Goal: Task Accomplishment & Management: Manage account settings

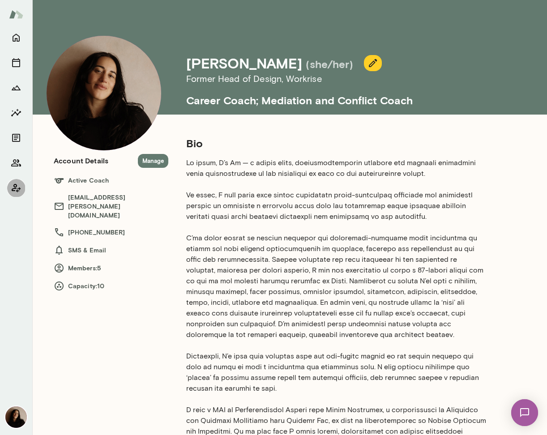
click at [16, 185] on icon "Client app" at bounding box center [16, 188] width 9 height 9
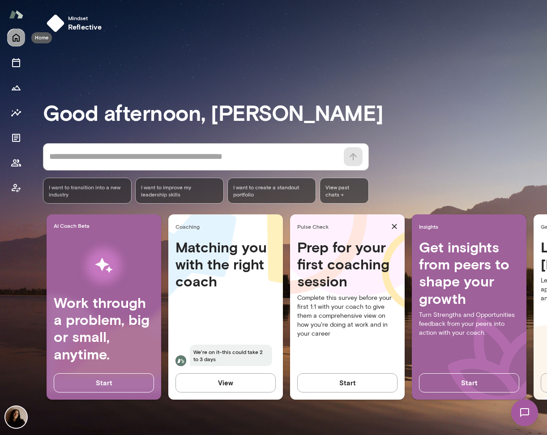
click at [16, 30] on button "Home" at bounding box center [16, 38] width 18 height 18
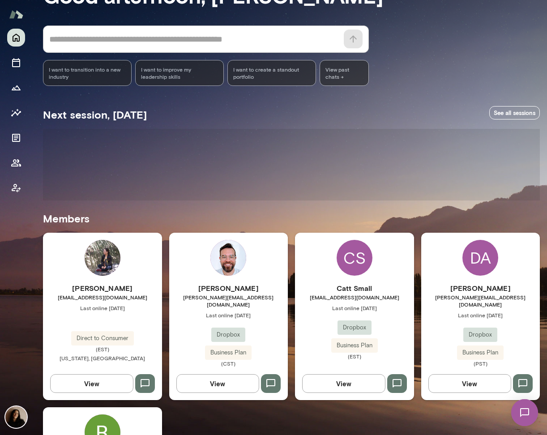
scroll to position [207, 0]
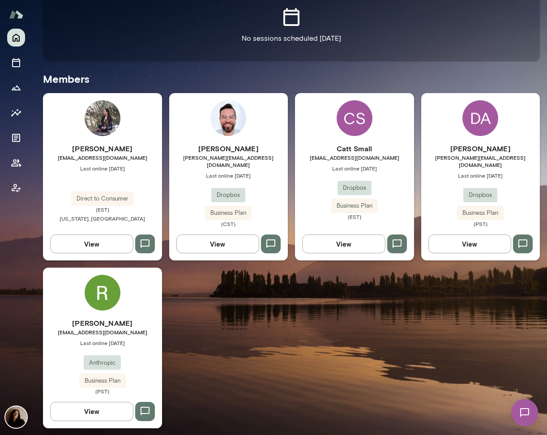
click at [100, 289] on img at bounding box center [103, 293] width 36 height 36
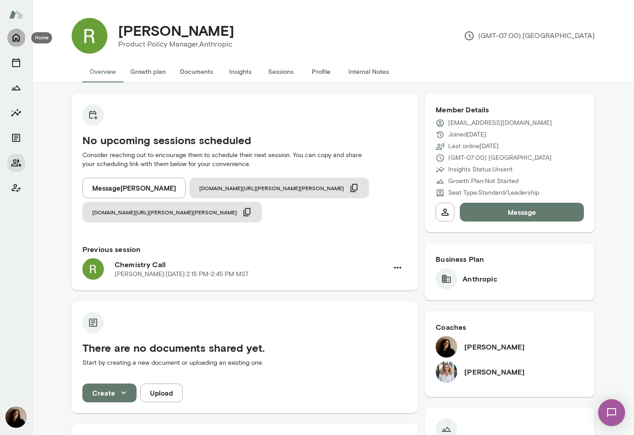
click at [21, 34] on icon "Home" at bounding box center [16, 37] width 11 height 11
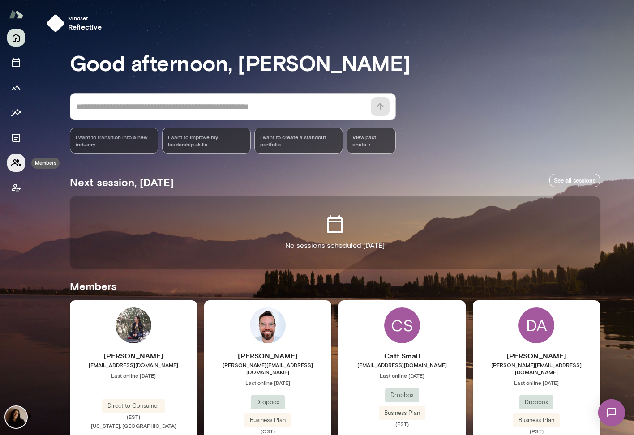
click at [14, 164] on icon "Members" at bounding box center [16, 163] width 11 height 11
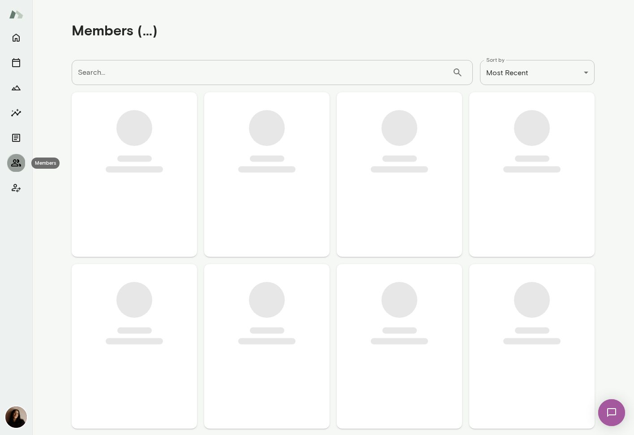
click at [14, 163] on icon "Members" at bounding box center [16, 162] width 10 height 7
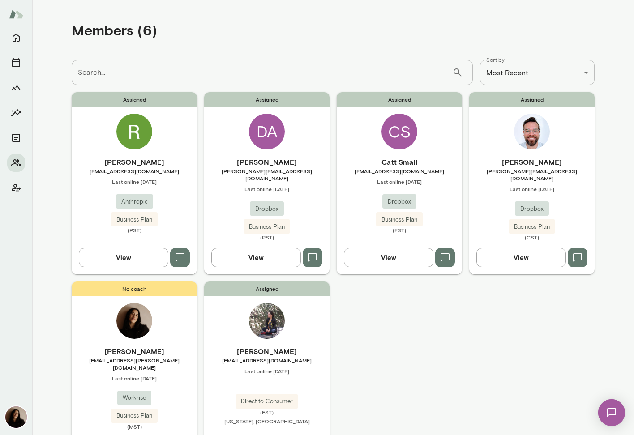
click at [119, 114] on div "Assigned Ryn Linthicum ryn@anthropic.com Last online September 26 Anthropic Bus…" at bounding box center [134, 183] width 125 height 182
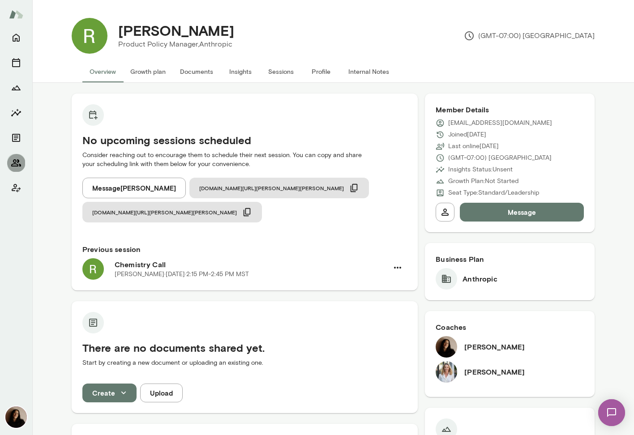
click at [17, 161] on icon "Members" at bounding box center [16, 163] width 11 height 11
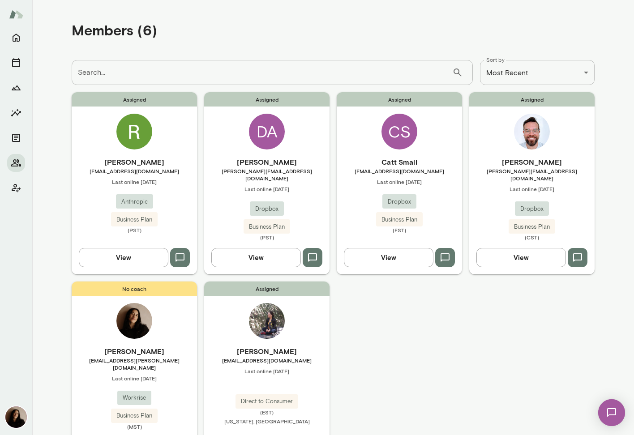
click at [141, 131] on img at bounding box center [134, 132] width 36 height 36
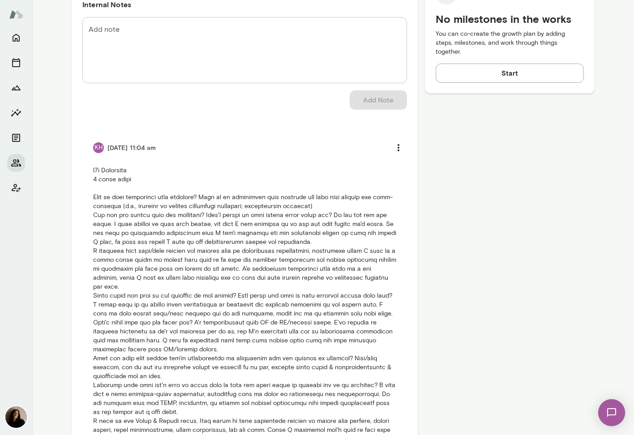
scroll to position [463, 0]
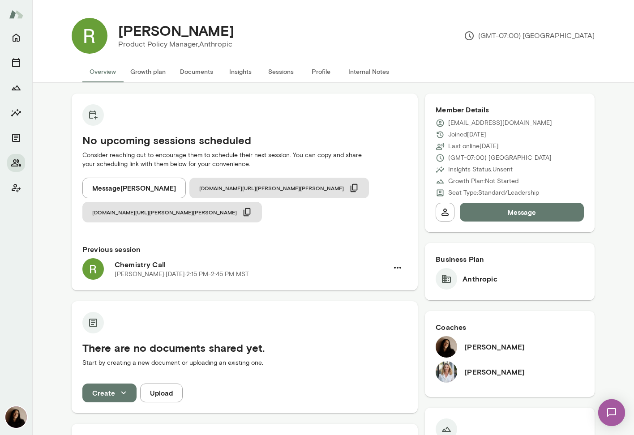
scroll to position [83, 0]
